Goal: Task Accomplishment & Management: Use online tool/utility

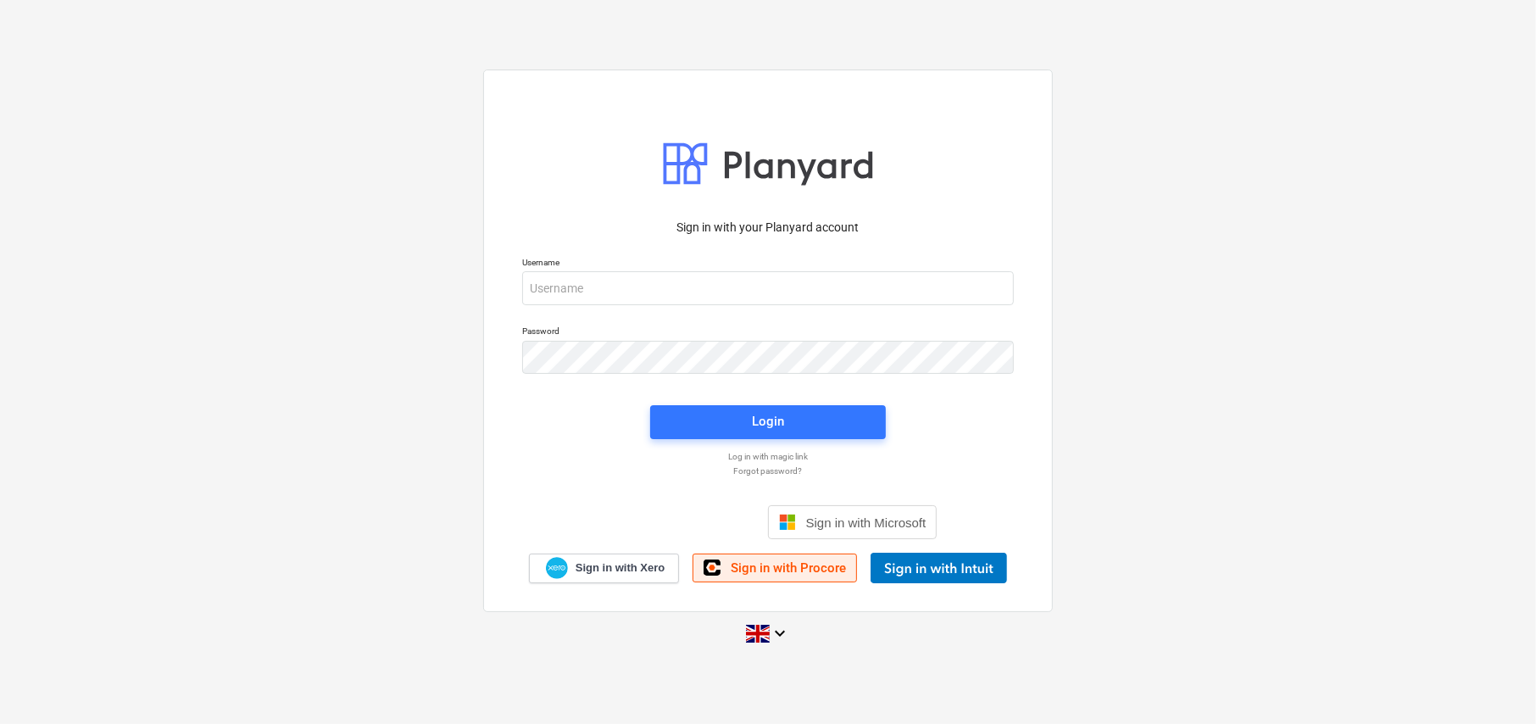
click at [792, 568] on span "Sign in with Procore" at bounding box center [788, 567] width 115 height 15
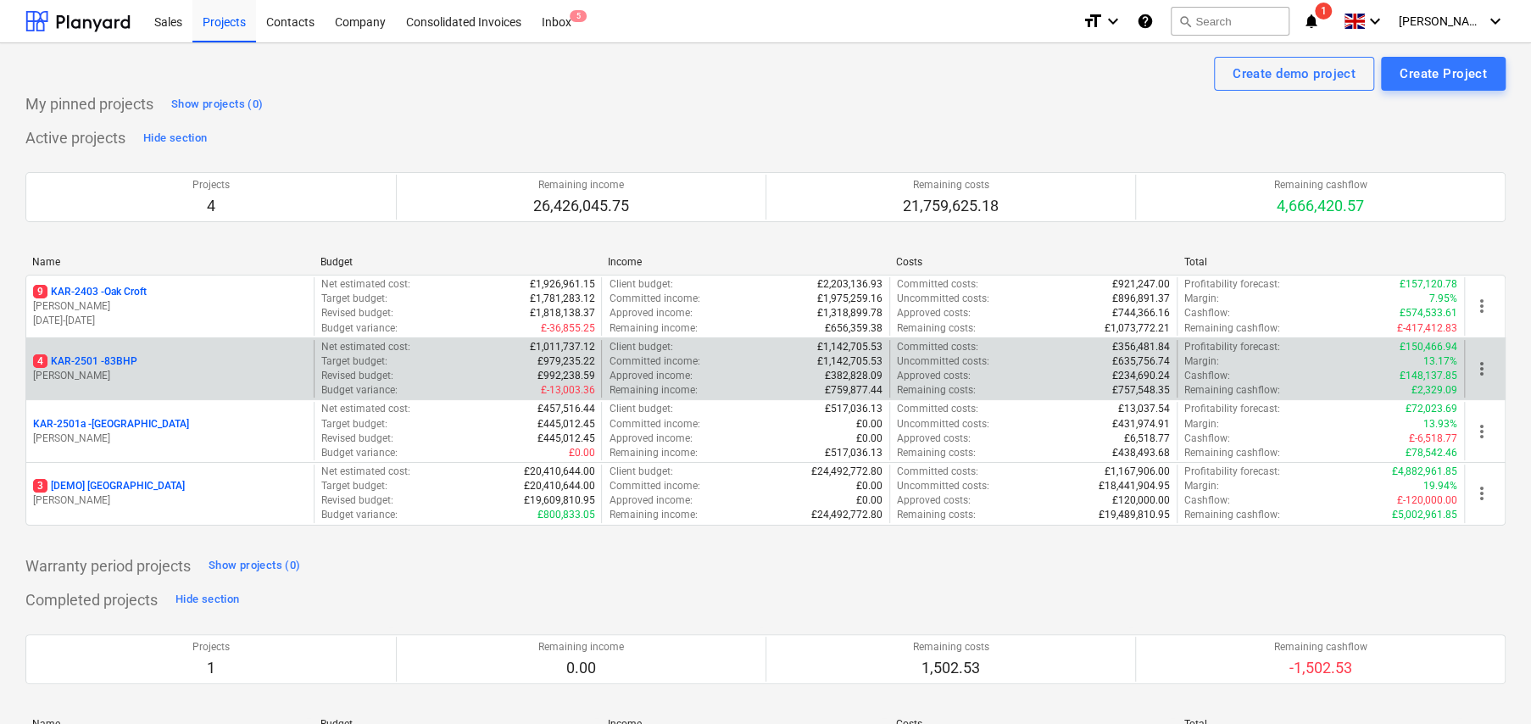
click at [123, 361] on p "4 KAR-2501 - 83BHP" at bounding box center [85, 361] width 104 height 14
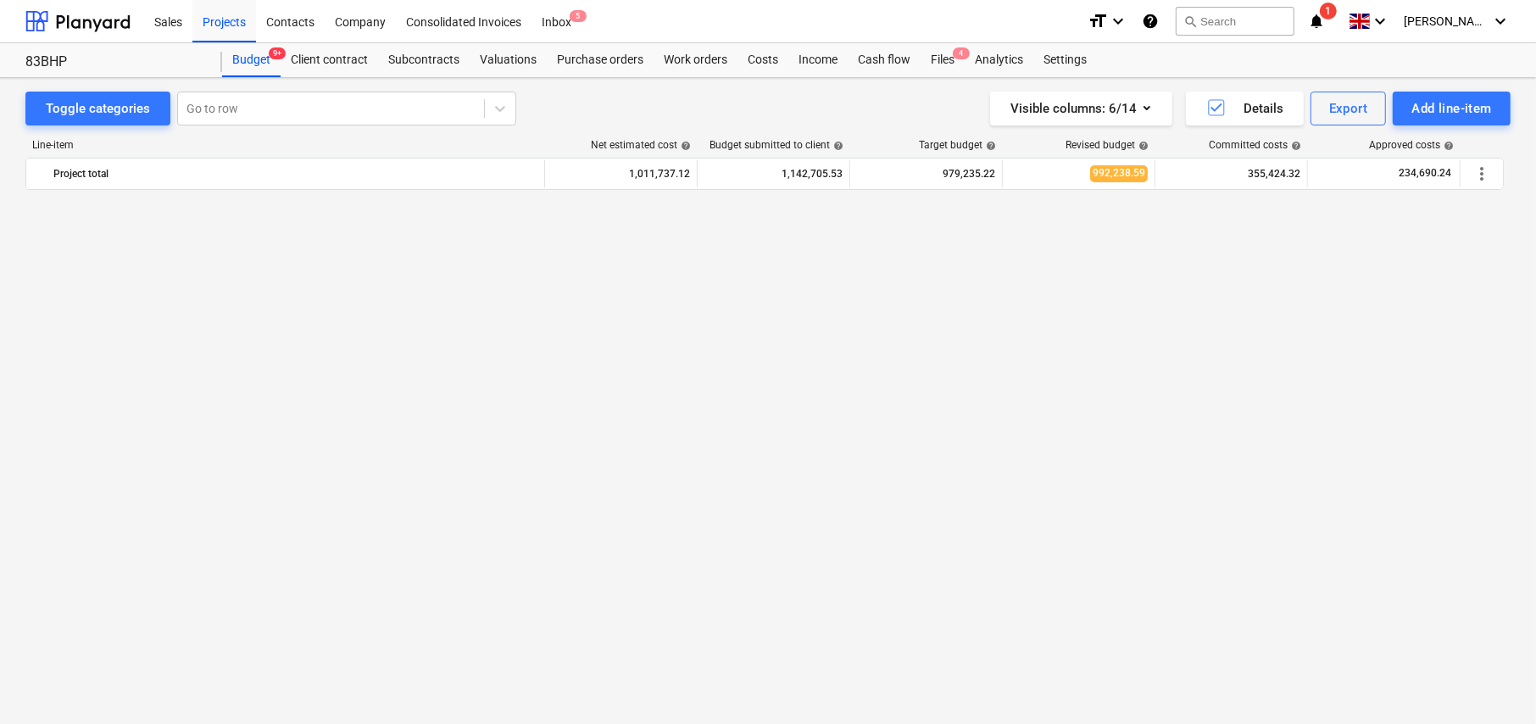
scroll to position [509, 0]
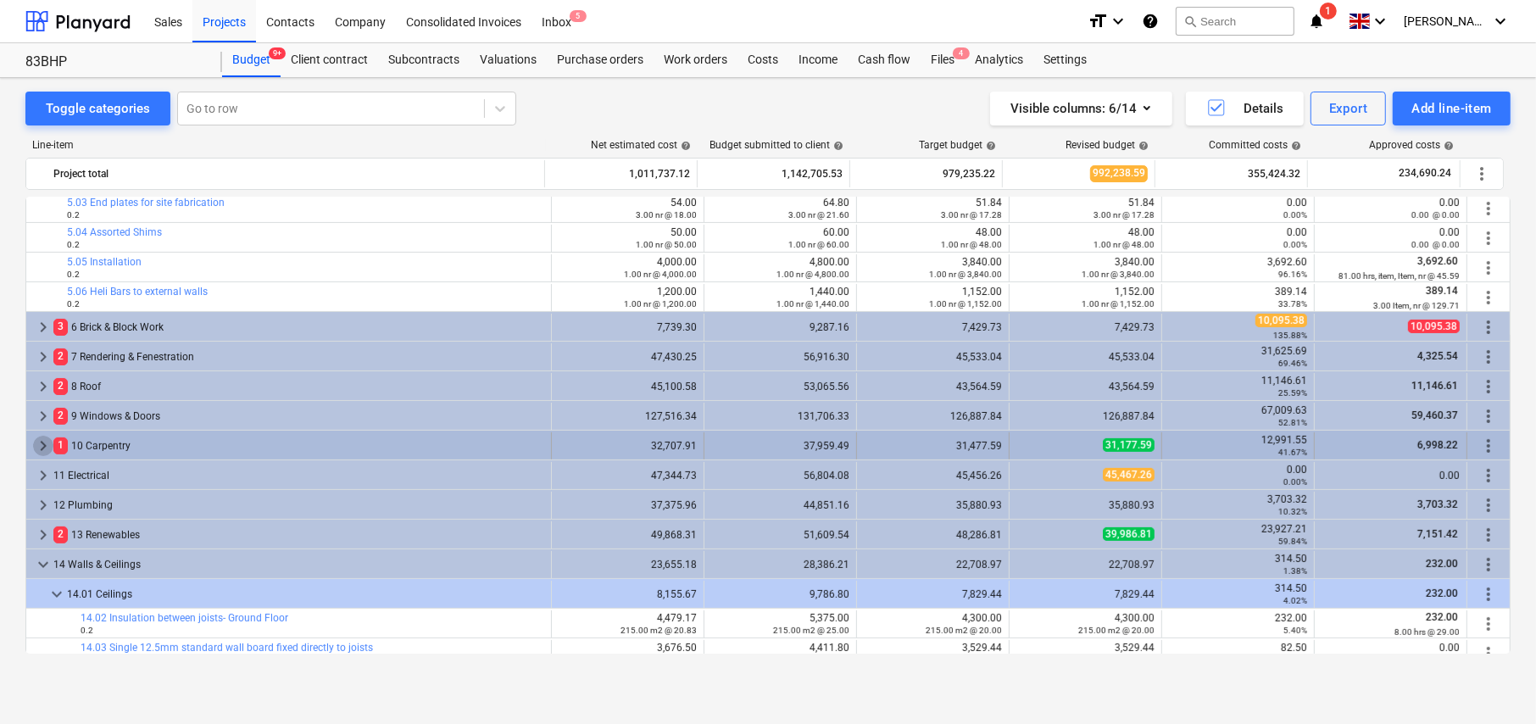
click at [42, 445] on span "keyboard_arrow_right" at bounding box center [43, 446] width 20 height 20
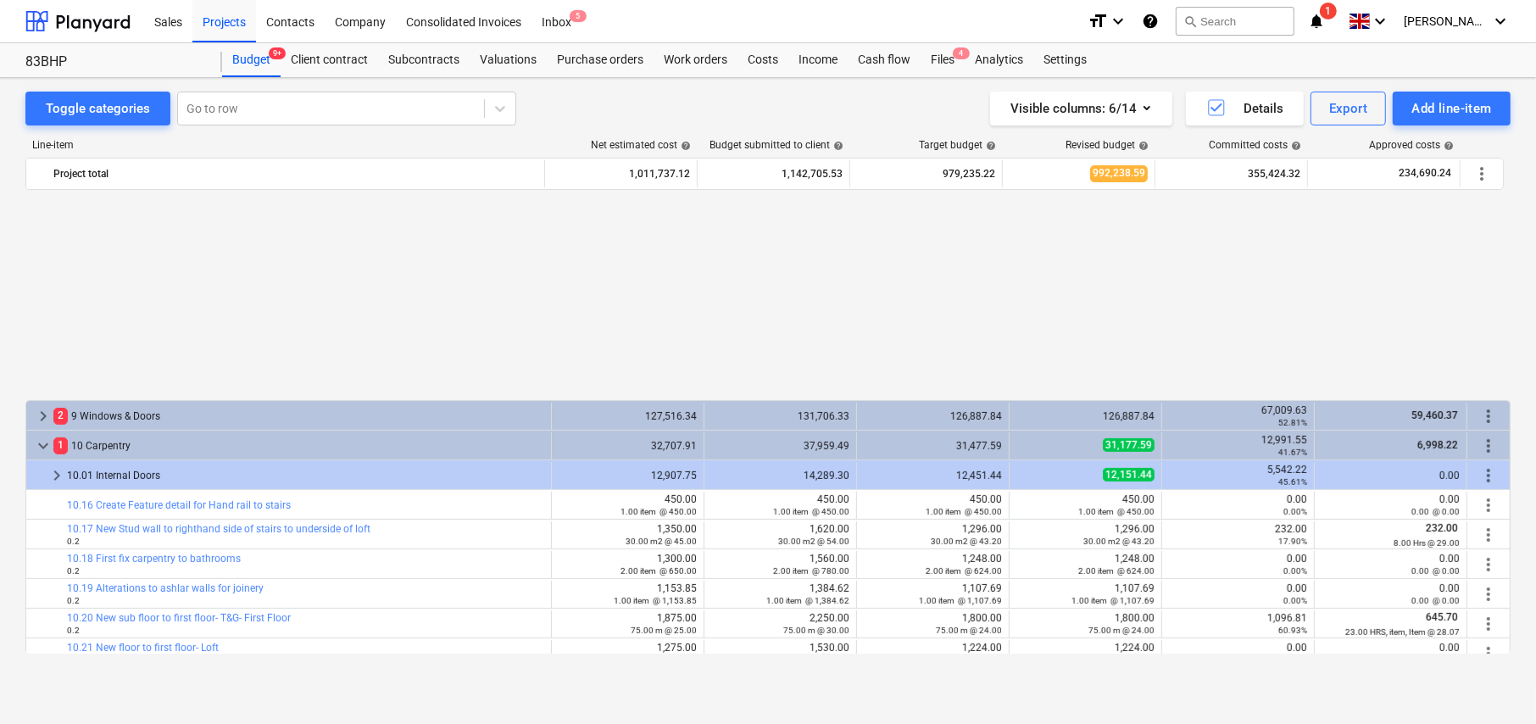
scroll to position [763, 0]
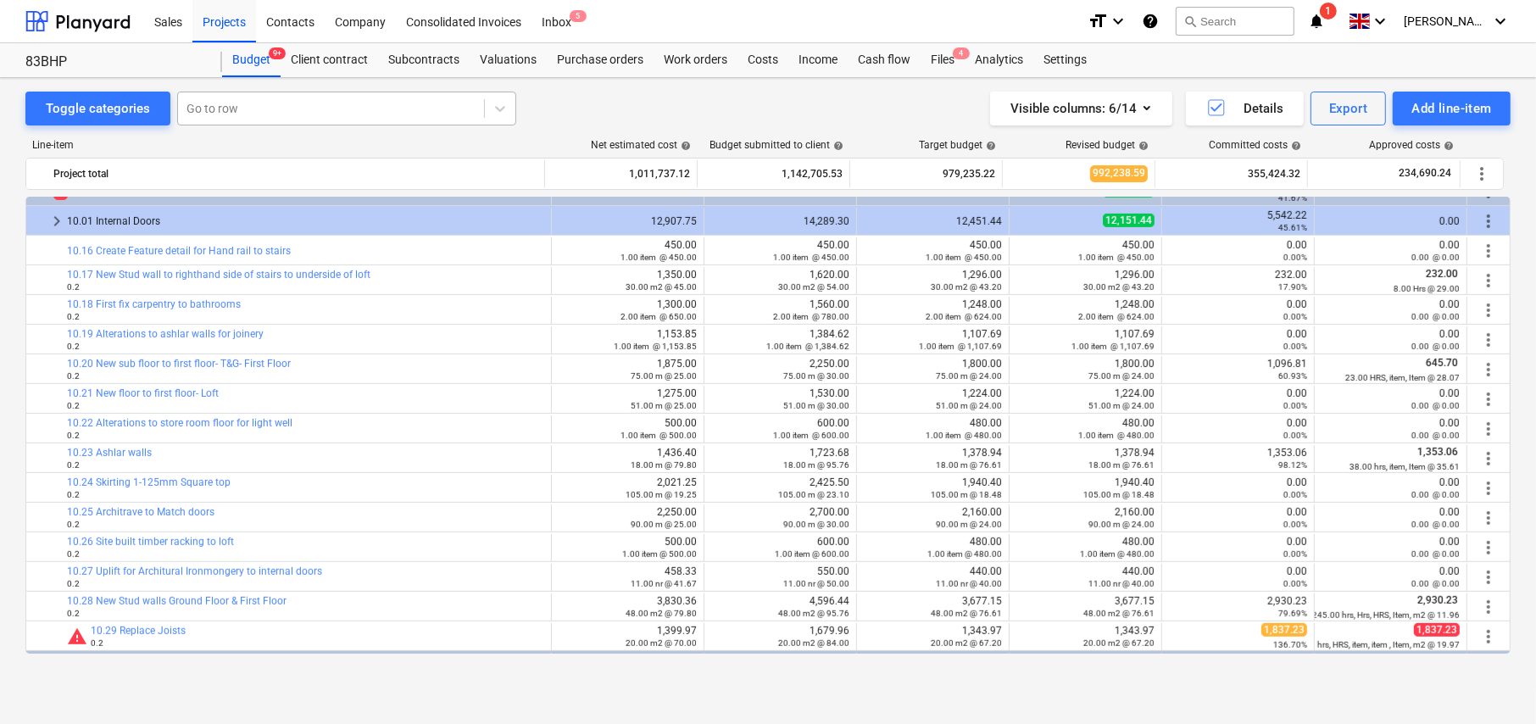
click at [268, 103] on div at bounding box center [331, 108] width 289 height 17
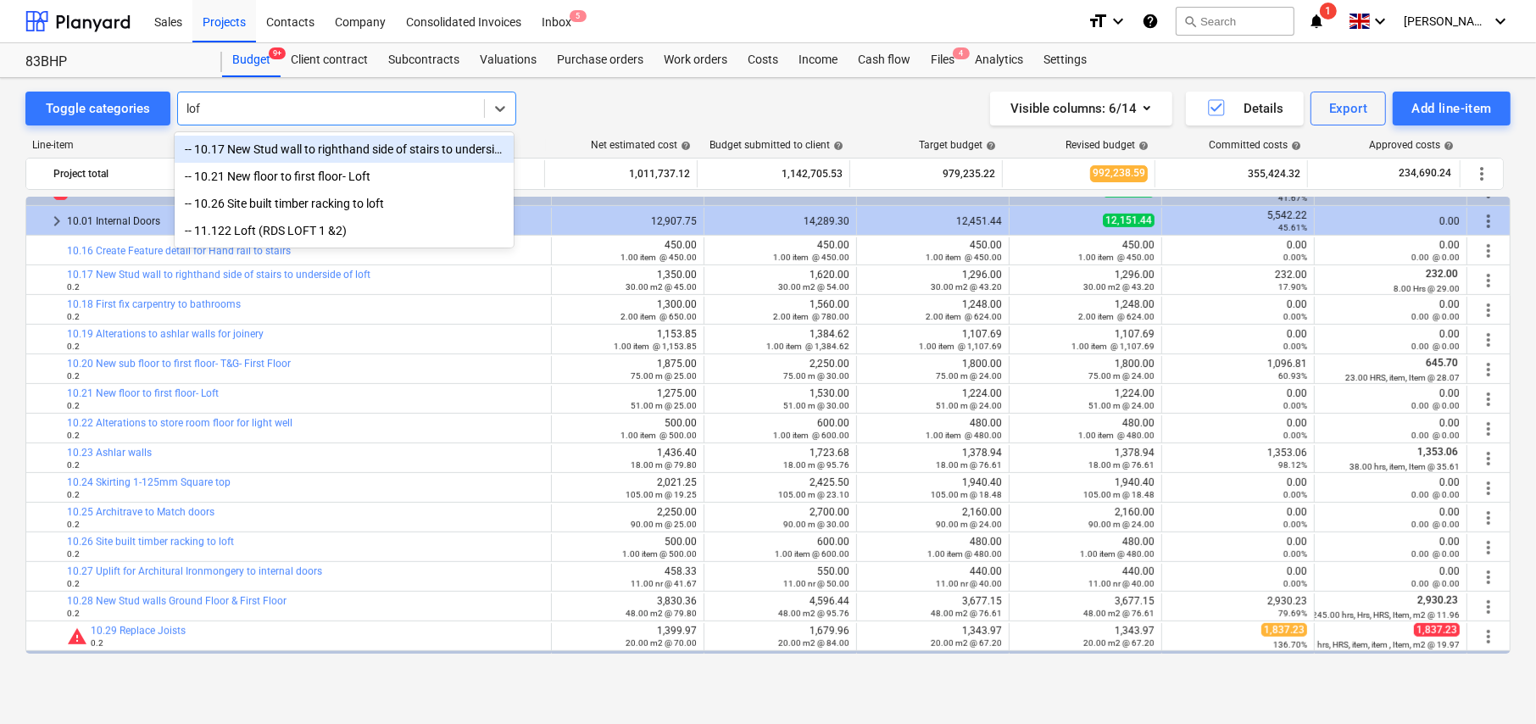
type input "loft"
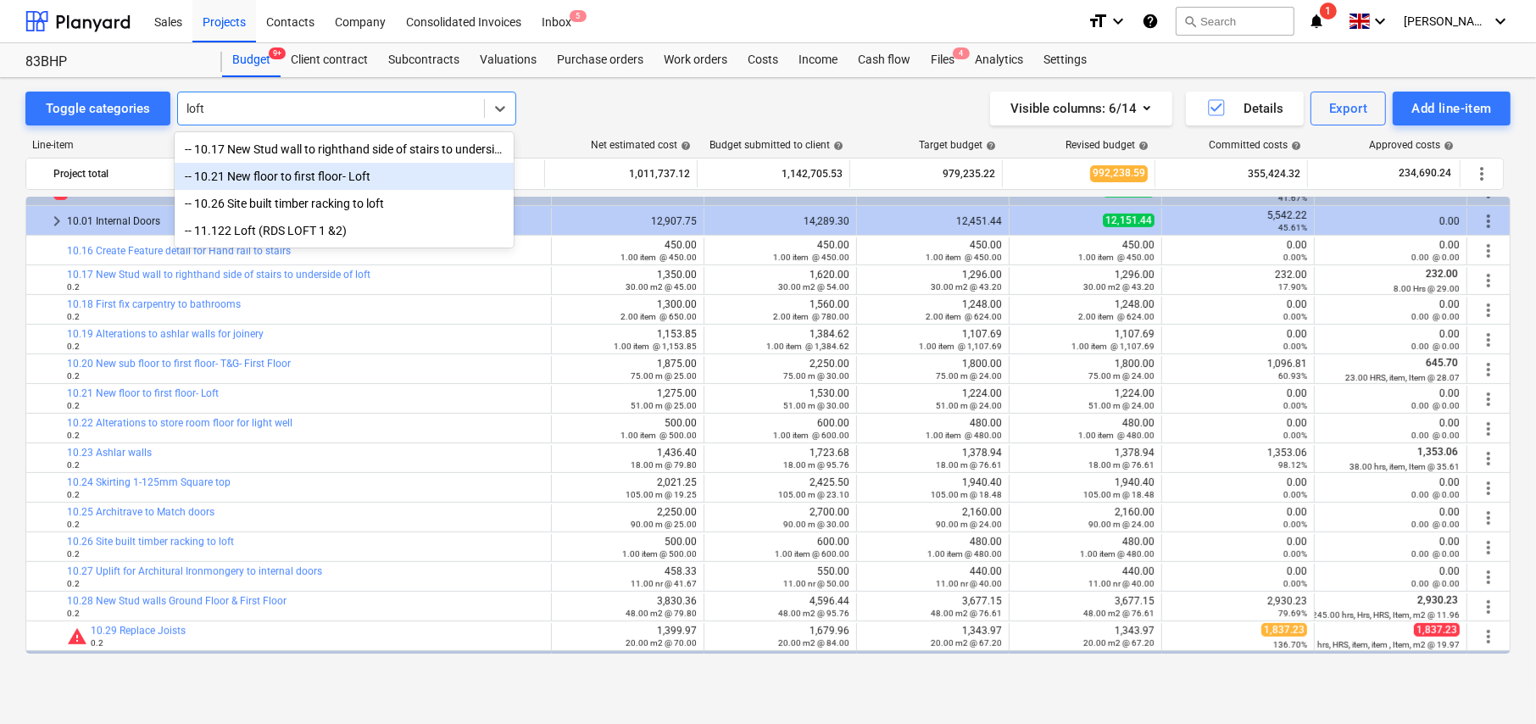
click at [273, 178] on div "-- 10.21 New floor to first floor- Loft" at bounding box center [344, 176] width 339 height 27
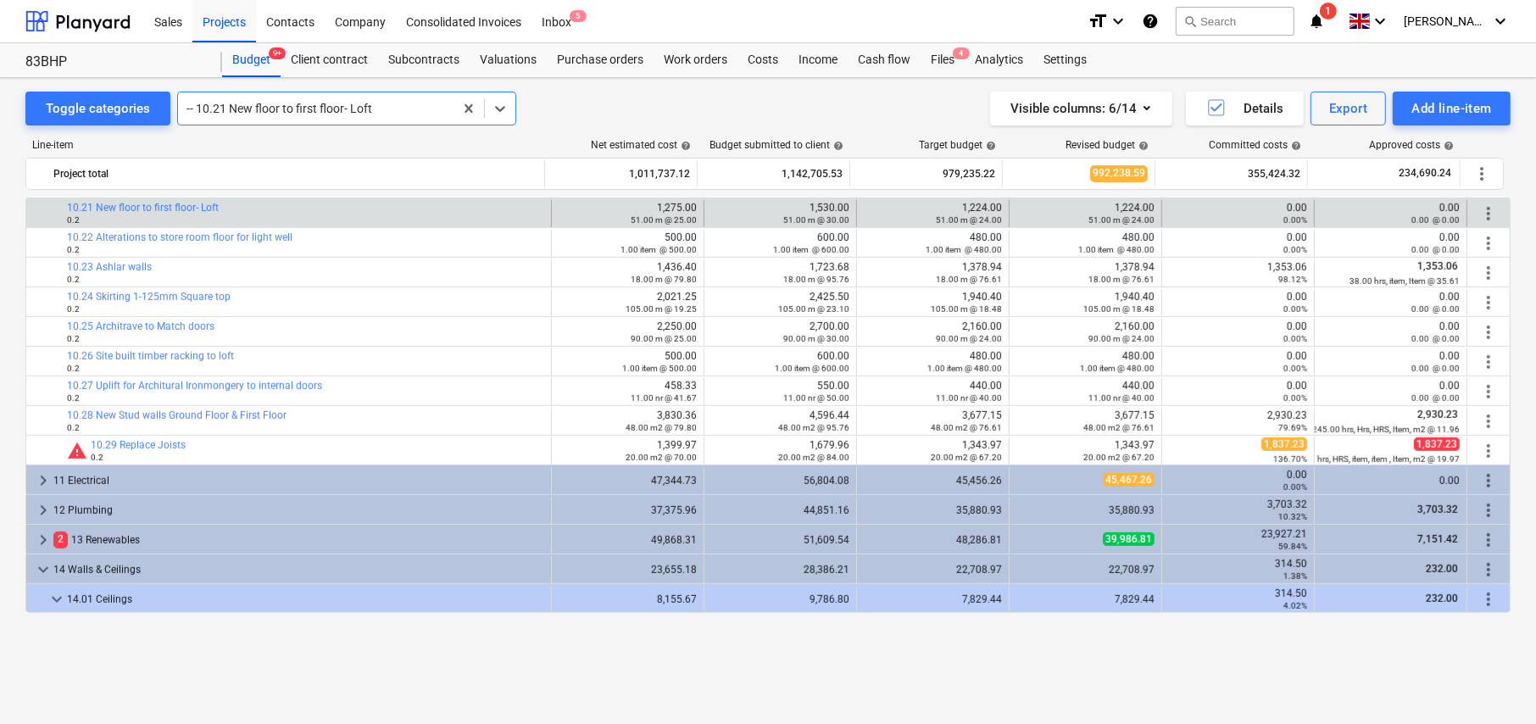
scroll to position [864, 0]
